Goal: Task Accomplishment & Management: Manage account settings

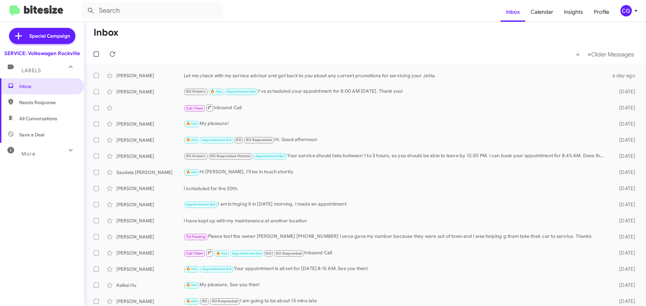
click at [620, 11] on span "CG" at bounding box center [630, 10] width 20 height 11
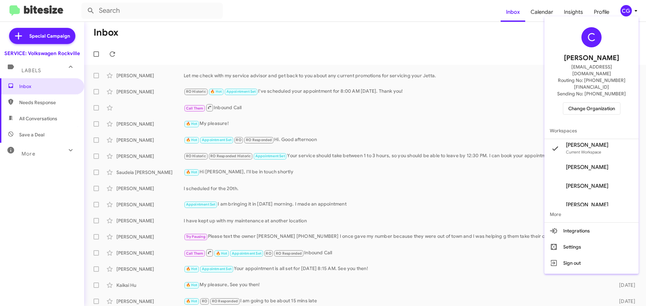
click at [603, 103] on span "Change Organization" at bounding box center [591, 108] width 47 height 11
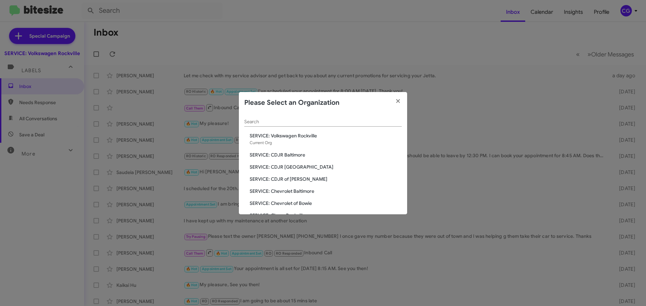
click at [281, 152] on span "SERVICE: CDJR Baltimore" at bounding box center [326, 155] width 152 height 7
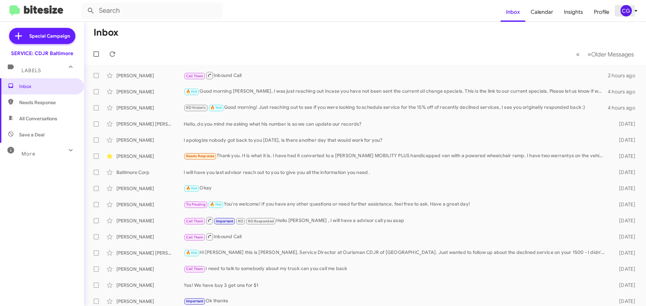
click at [626, 11] on div "CG" at bounding box center [625, 10] width 11 height 11
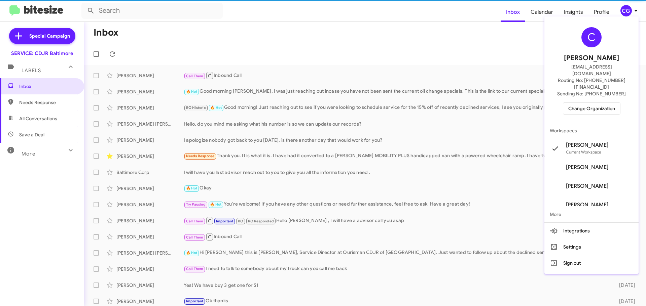
click at [606, 103] on span "Change Organization" at bounding box center [591, 108] width 47 height 11
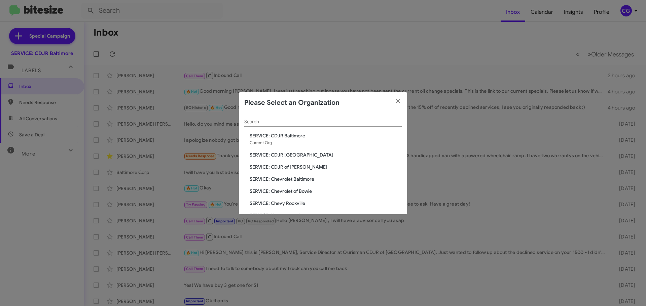
click at [269, 166] on span "SERVICE: CDJR of [PERSON_NAME]" at bounding box center [326, 167] width 152 height 7
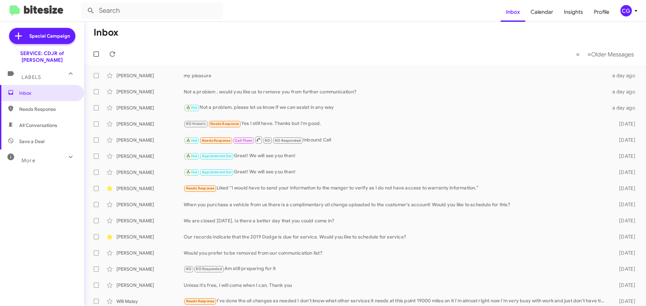
click at [623, 11] on div "CG" at bounding box center [625, 10] width 11 height 11
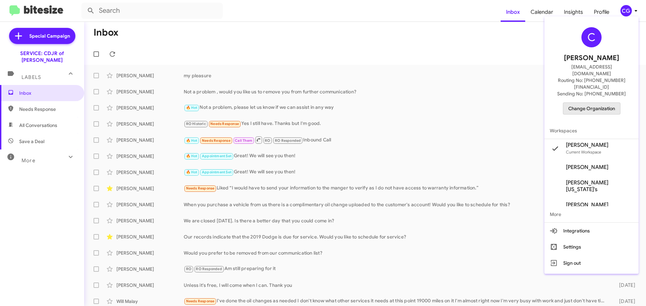
click at [605, 103] on span "Change Organization" at bounding box center [591, 108] width 47 height 11
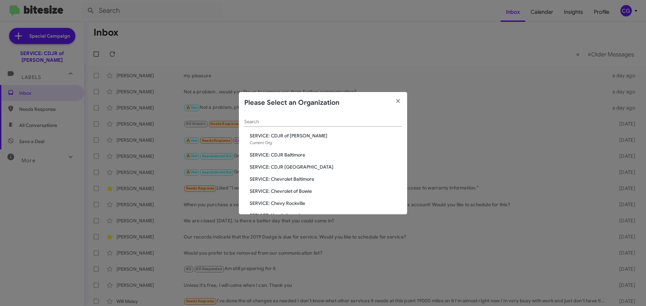
click at [291, 167] on span "SERVICE: CDJR [GEOGRAPHIC_DATA]" at bounding box center [326, 167] width 152 height 7
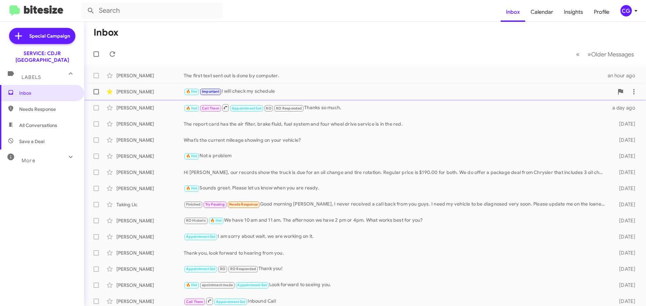
click at [239, 96] on div "🔥 Hot Important I will check my schedule" at bounding box center [399, 92] width 430 height 8
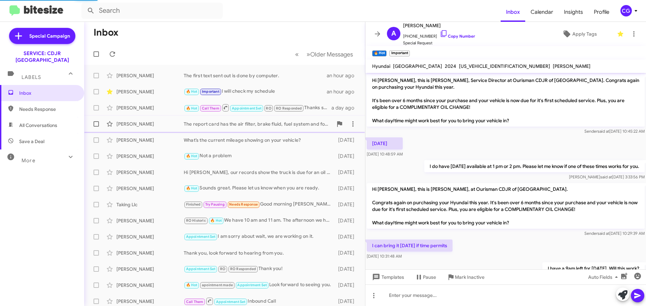
scroll to position [49, 0]
